Goal: Task Accomplishment & Management: Use online tool/utility

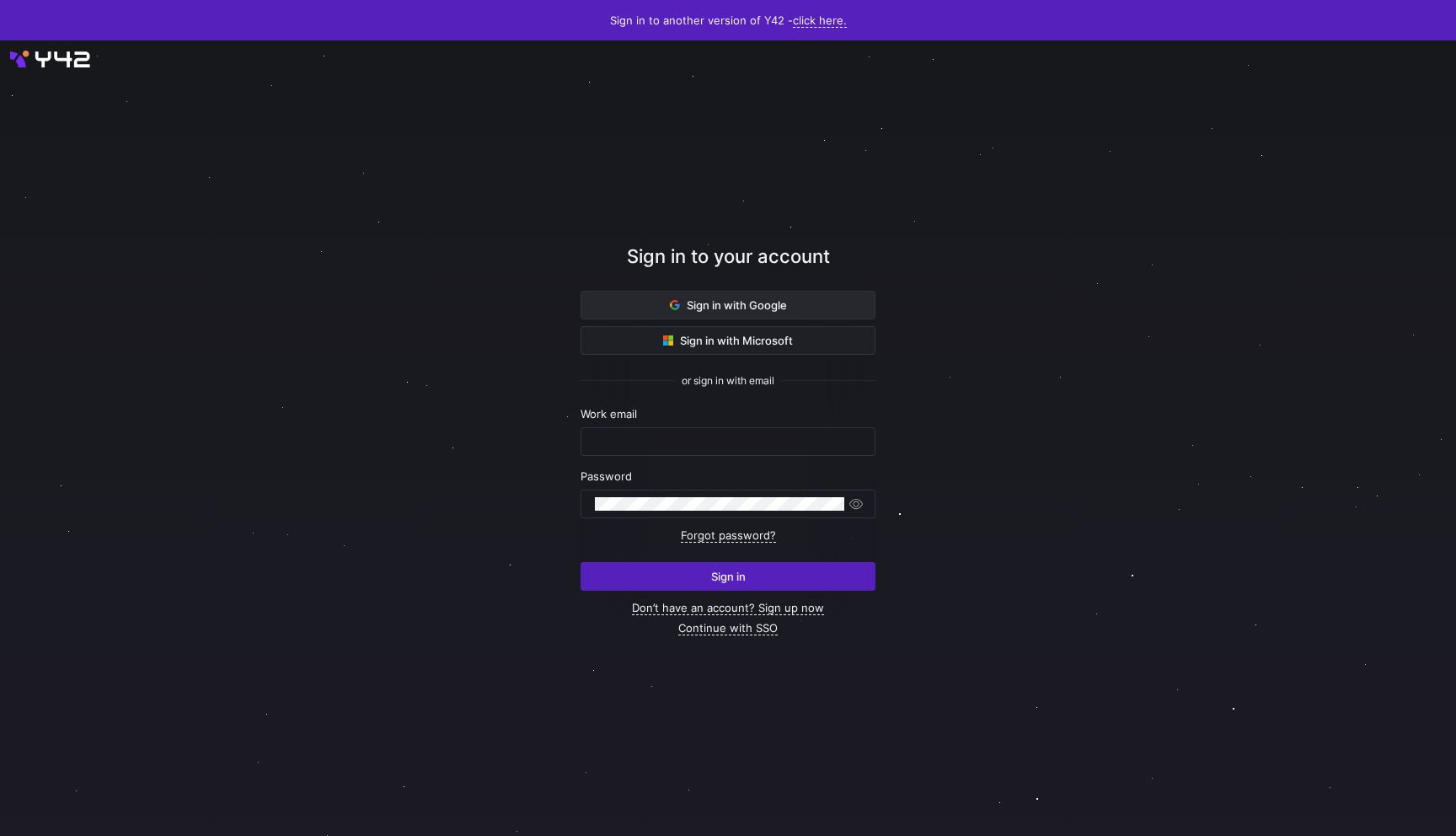
click at [817, 305] on span at bounding box center [728, 305] width 294 height 27
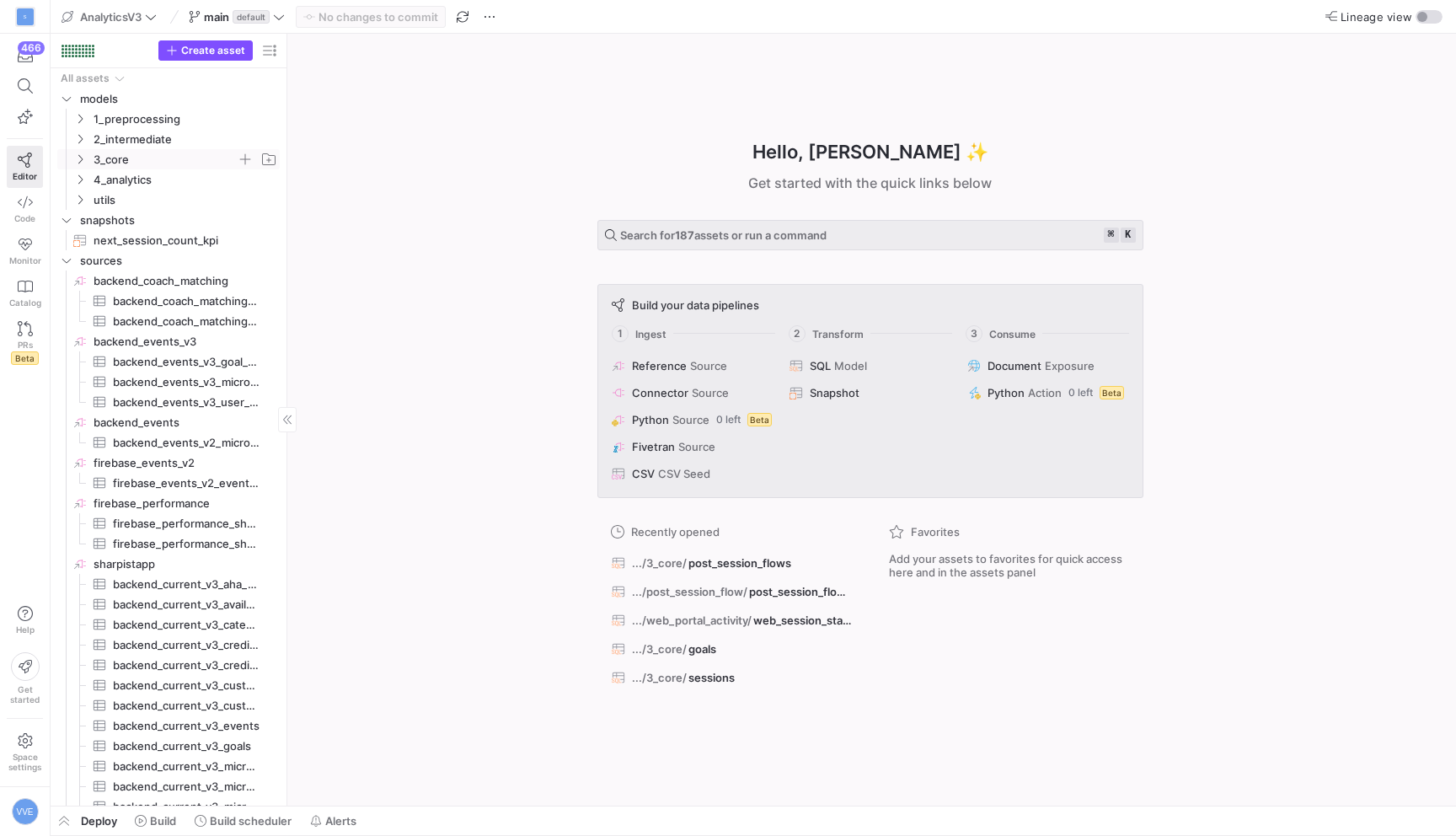
click at [143, 150] on span "3_core" at bounding box center [165, 160] width 144 height 20
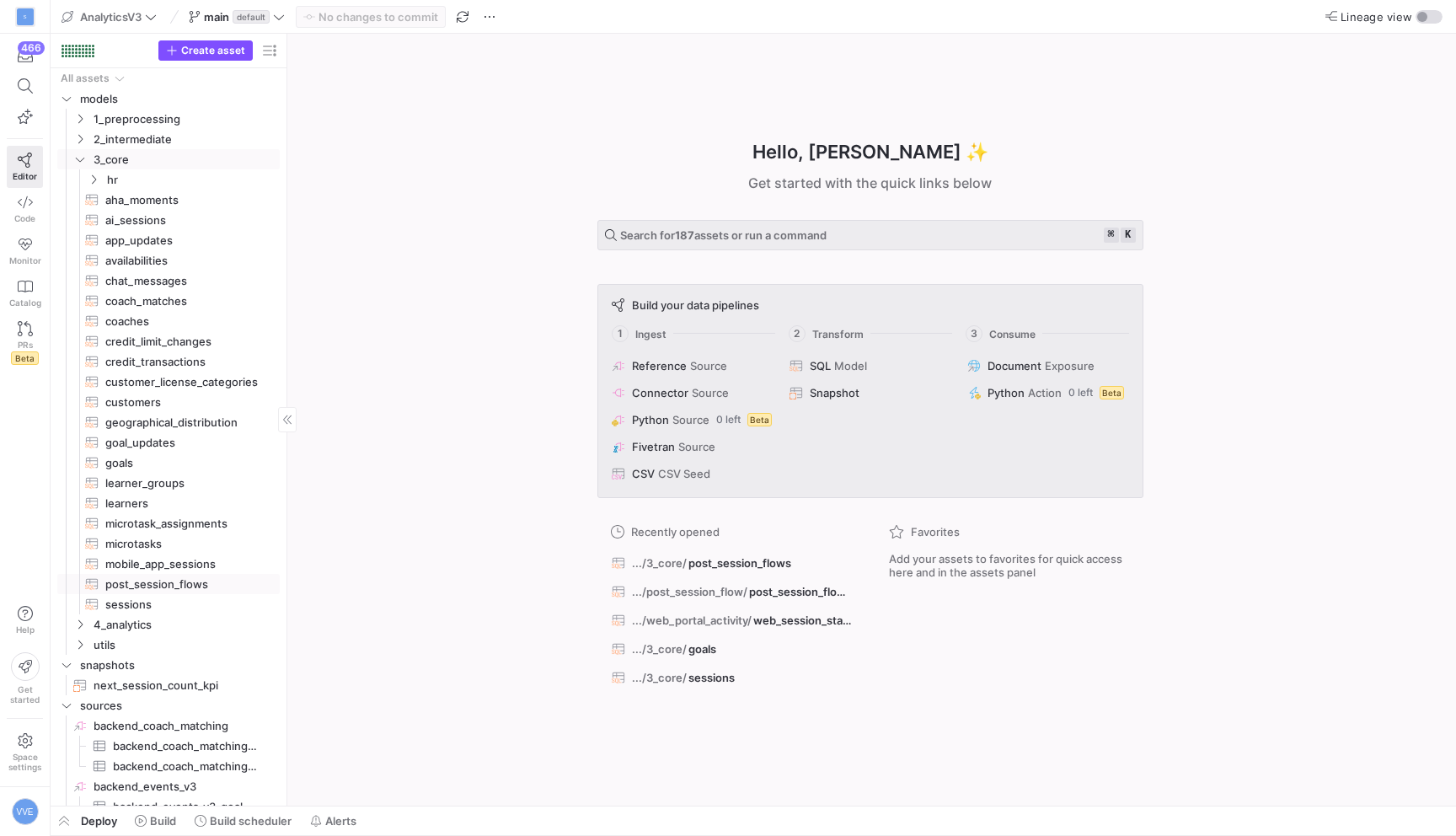
click at [171, 585] on span "post_session_flows​​​​​​​​​​" at bounding box center [182, 585] width 155 height 20
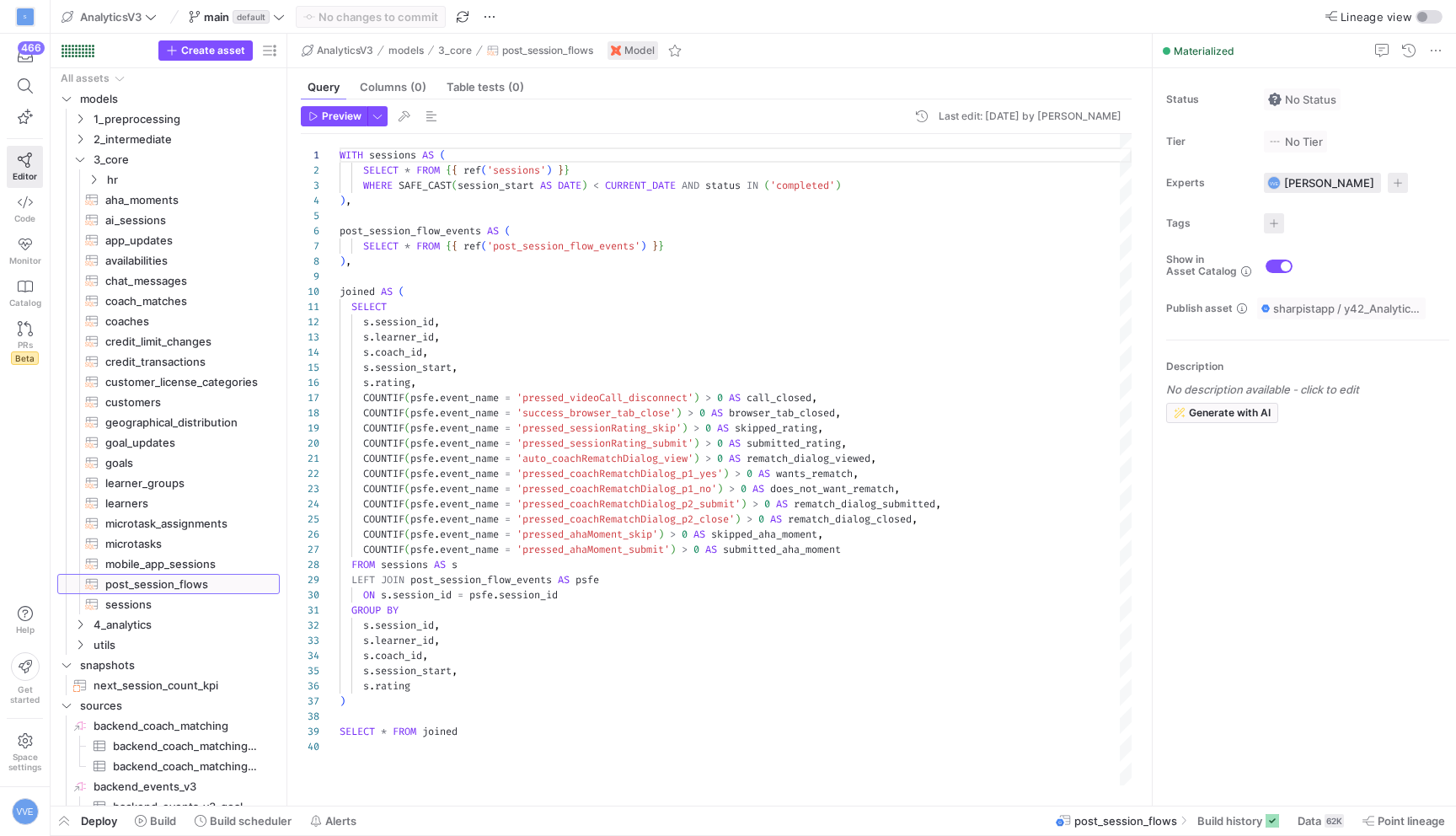
scroll to position [152, 0]
type textarea "SELECT s.session_id, s.learner_id, [DOMAIN_NAME]_id, s.session_start, s.rating,…"
click at [645, 425] on div "WITH sessions AS ( SELECT * FROM { { ref ( 'sessions' ) } } WHERE SAFE_CAST ( s…" at bounding box center [735, 459] width 792 height 651
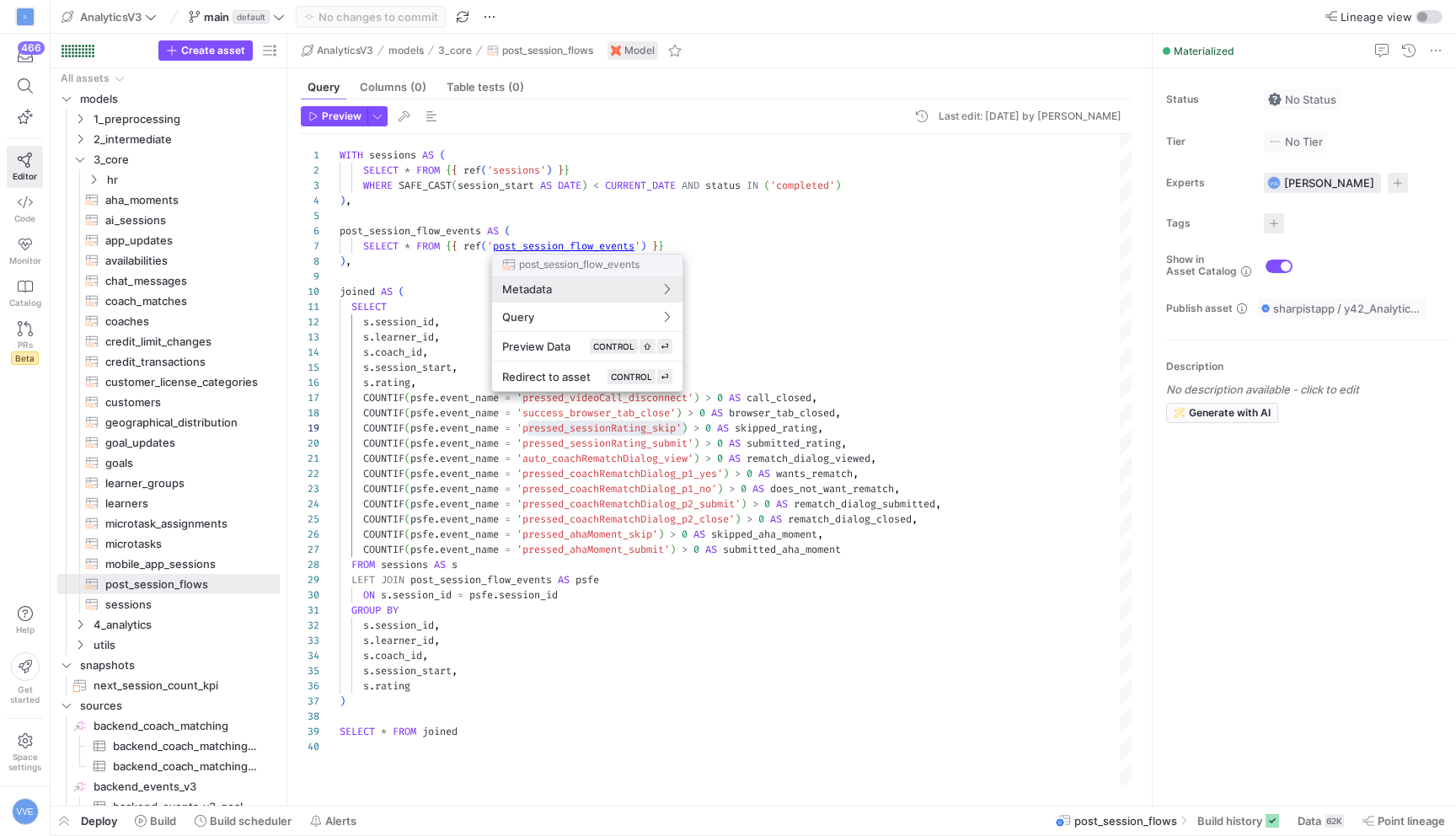
click at [600, 246] on div at bounding box center [728, 418] width 1456 height 836
click at [605, 245] on div at bounding box center [728, 418] width 1456 height 836
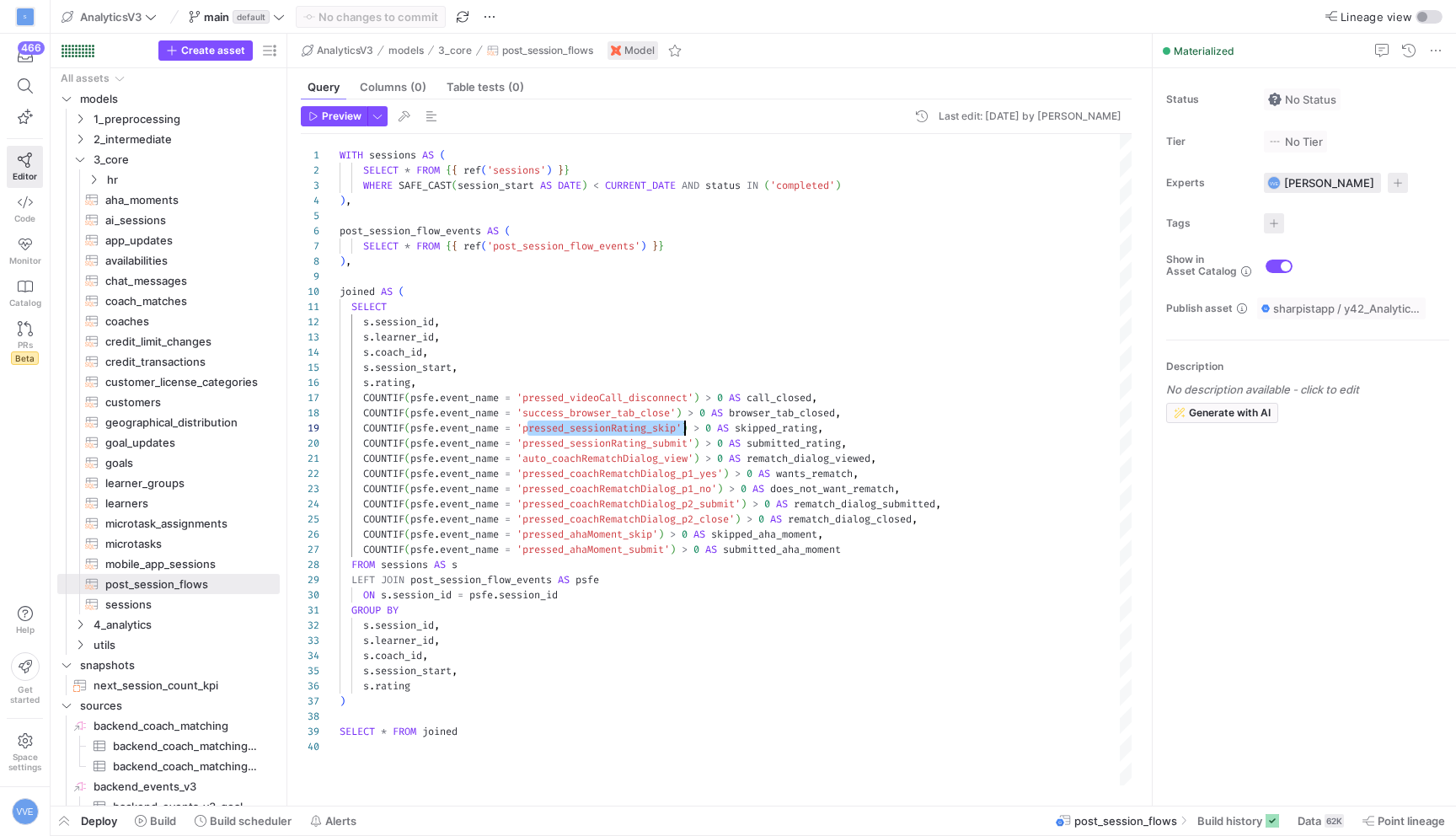
click at [597, 428] on div "WITH sessions AS ( SELECT * FROM { { ref ( 'sessions' ) } } WHERE SAFE_CAST ( s…" at bounding box center [735, 459] width 792 height 651
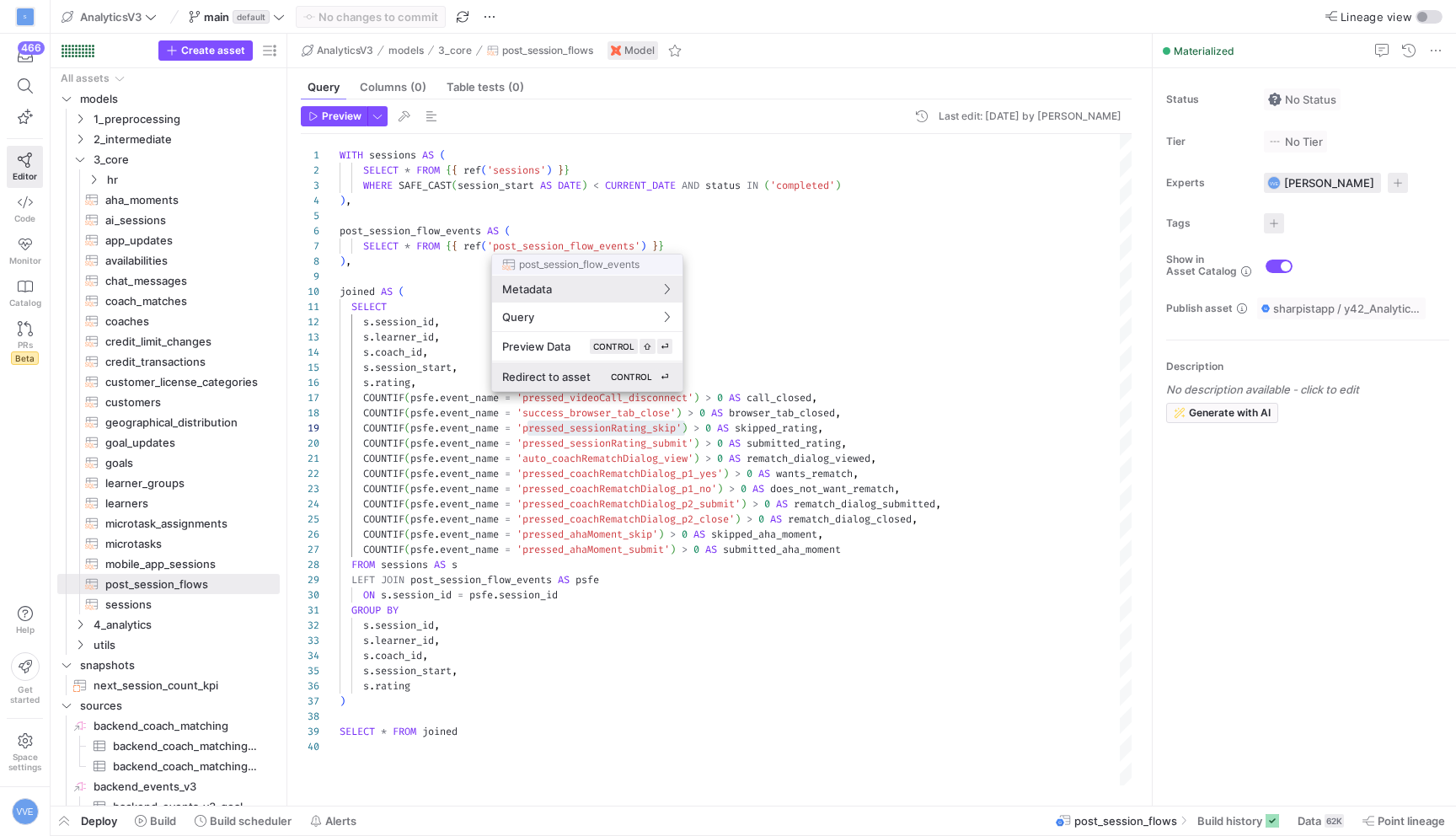
scroll to position [152, 0]
click at [588, 384] on button "Redirect to asset CONTROL ⏎" at bounding box center [587, 377] width 190 height 29
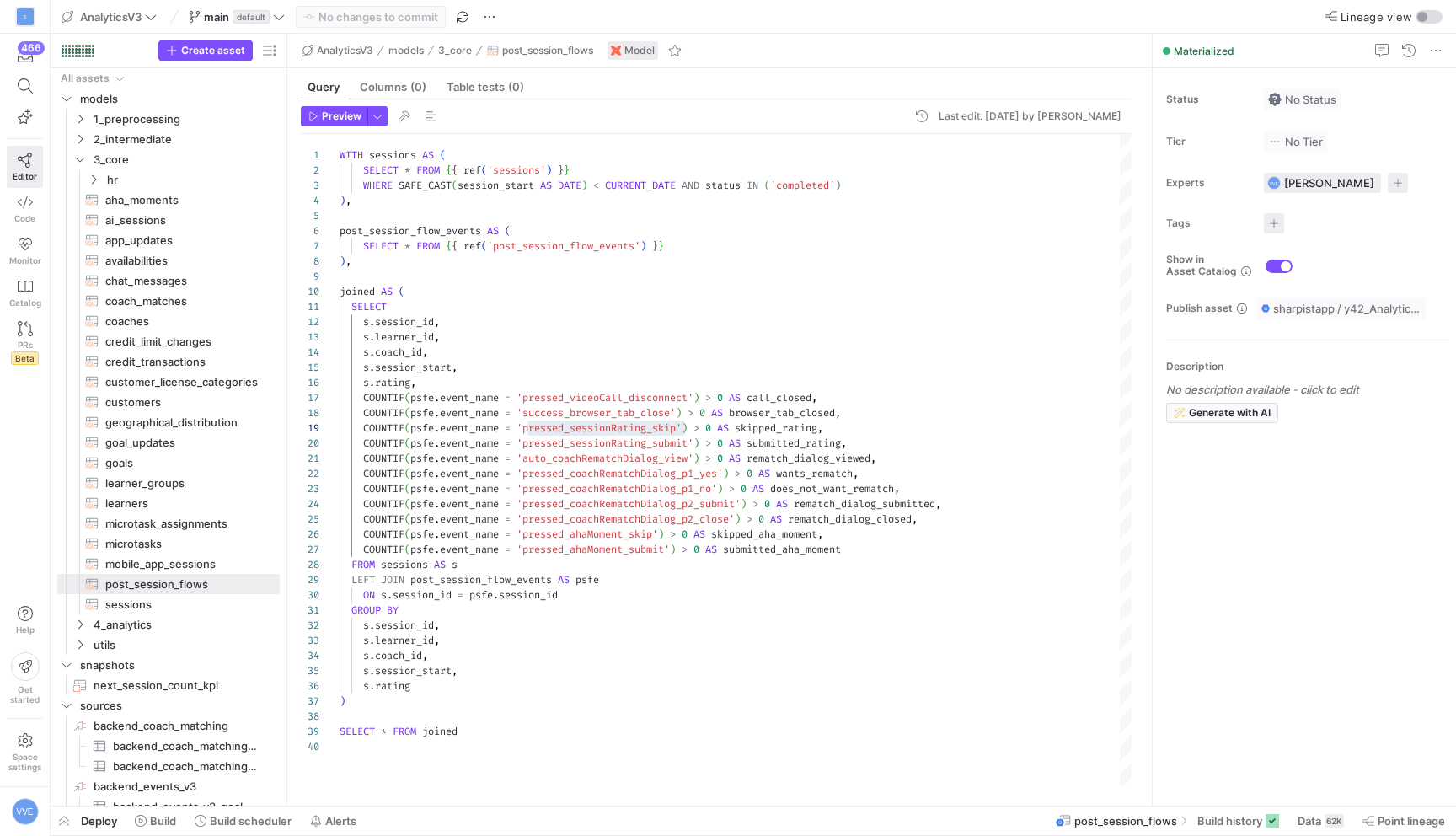
type textarea "WITH post_session_events AS ( SELECT * FROM {{ ref('firebase_events_learner_app…"
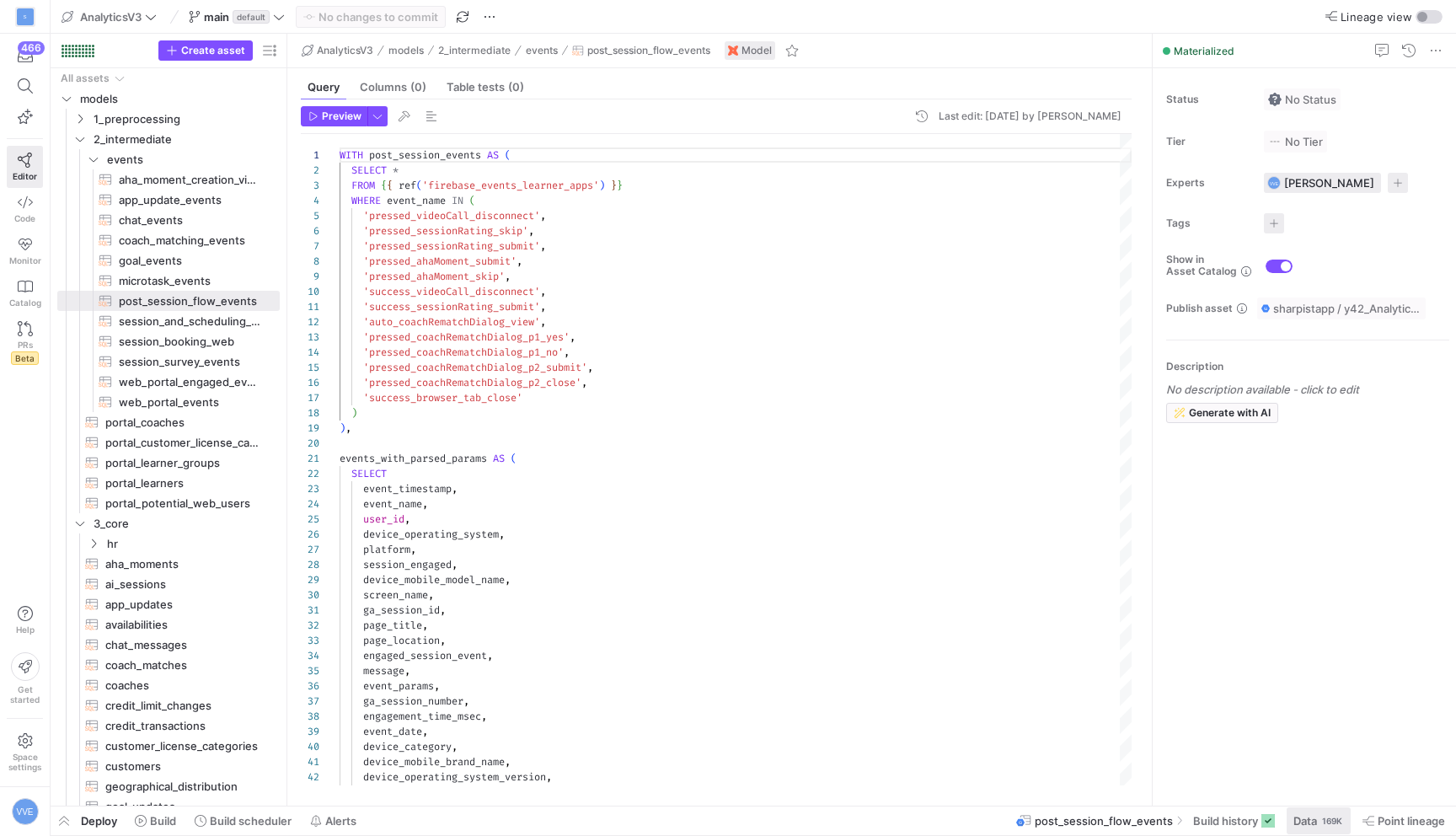
click at [1338, 811] on span at bounding box center [1318, 821] width 64 height 27
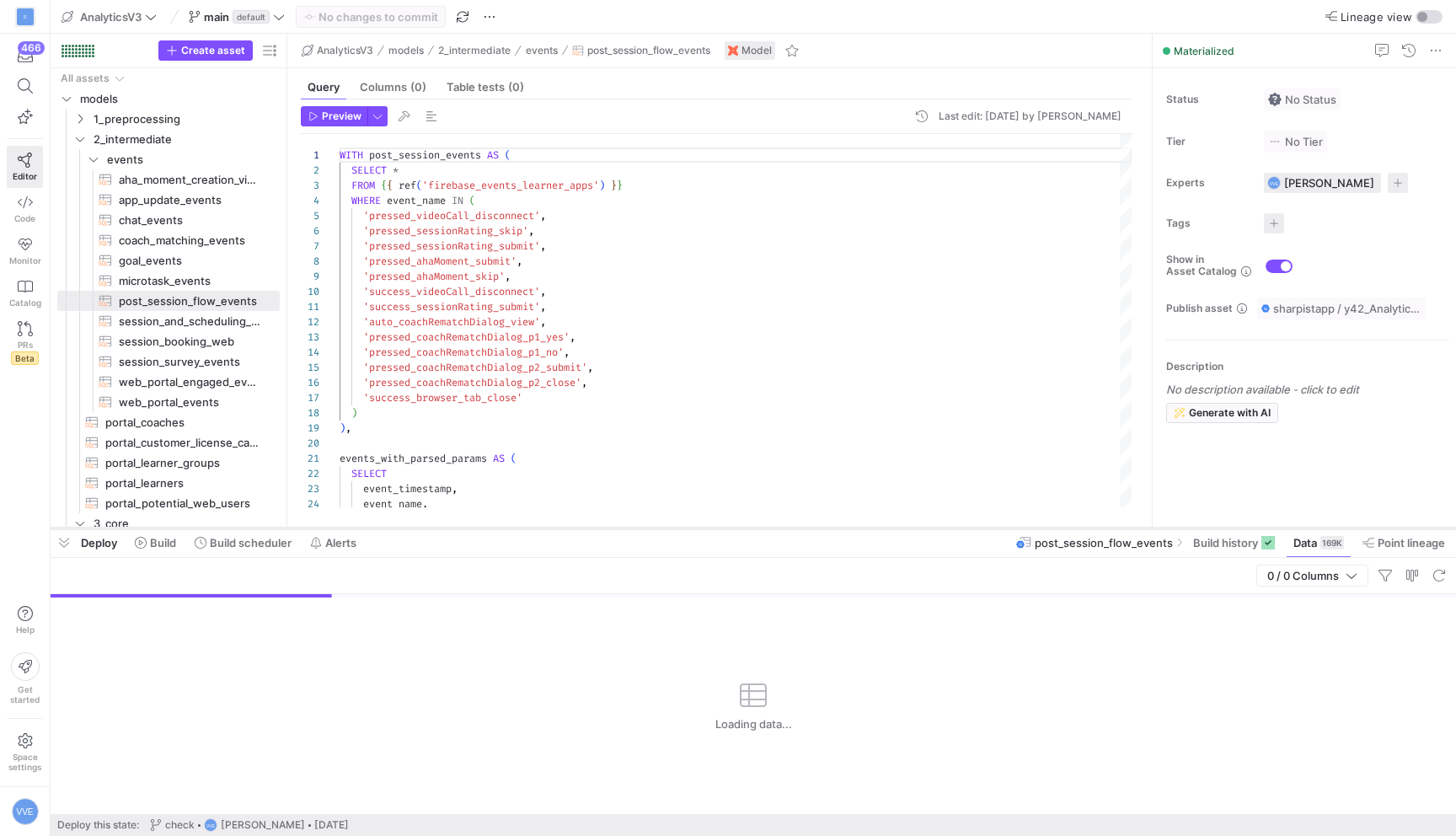
drag, startPoint x: 635, startPoint y: 529, endPoint x: 661, endPoint y: 130, distance: 399.8
click at [661, 525] on div at bounding box center [752, 529] width 1405 height 7
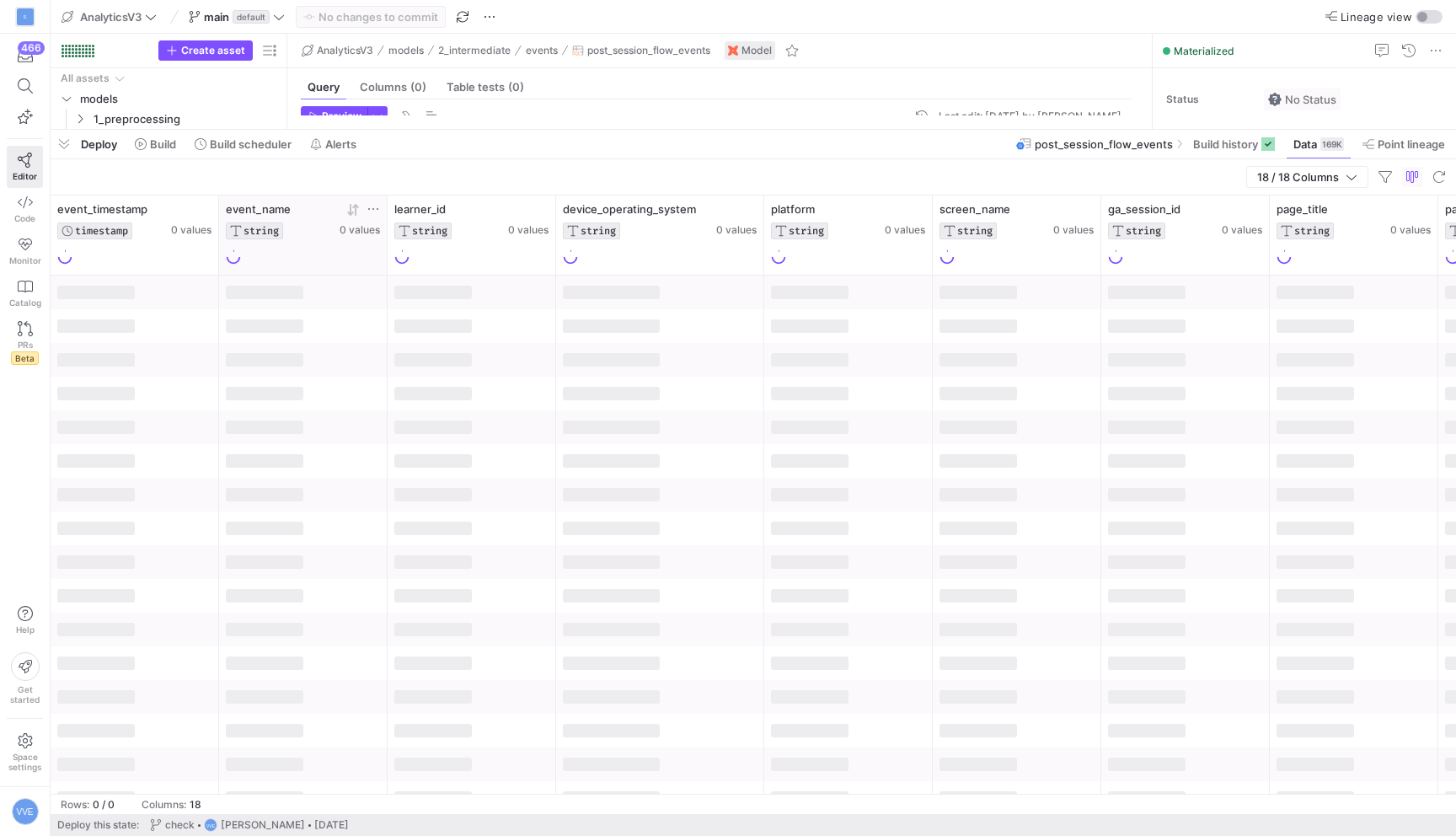
click at [370, 207] on icon at bounding box center [373, 208] width 13 height 13
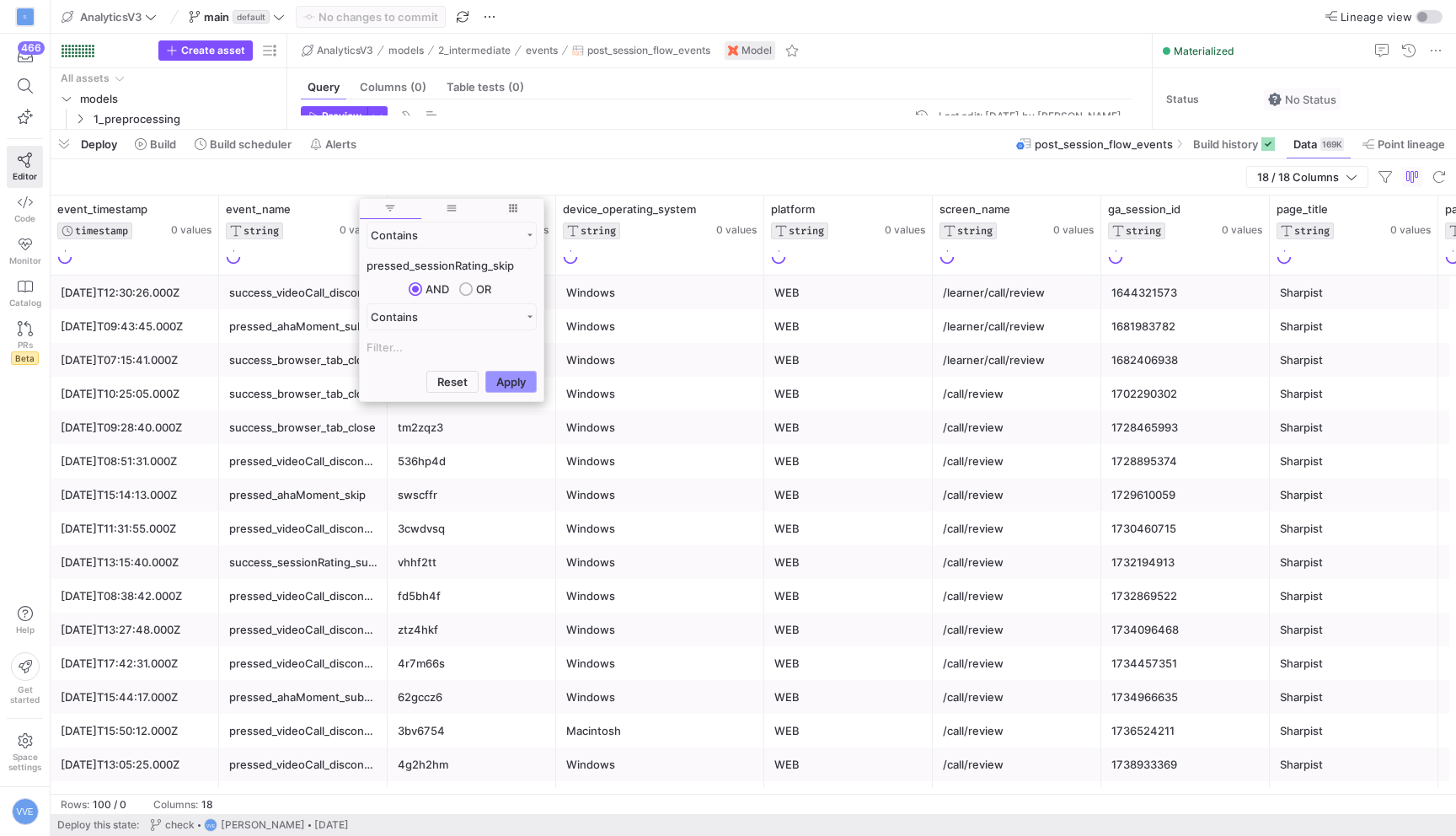
type input "pressed_sessionRating_skip"
click at [505, 378] on button "Apply" at bounding box center [511, 382] width 51 height 22
